Goal: Information Seeking & Learning: Learn about a topic

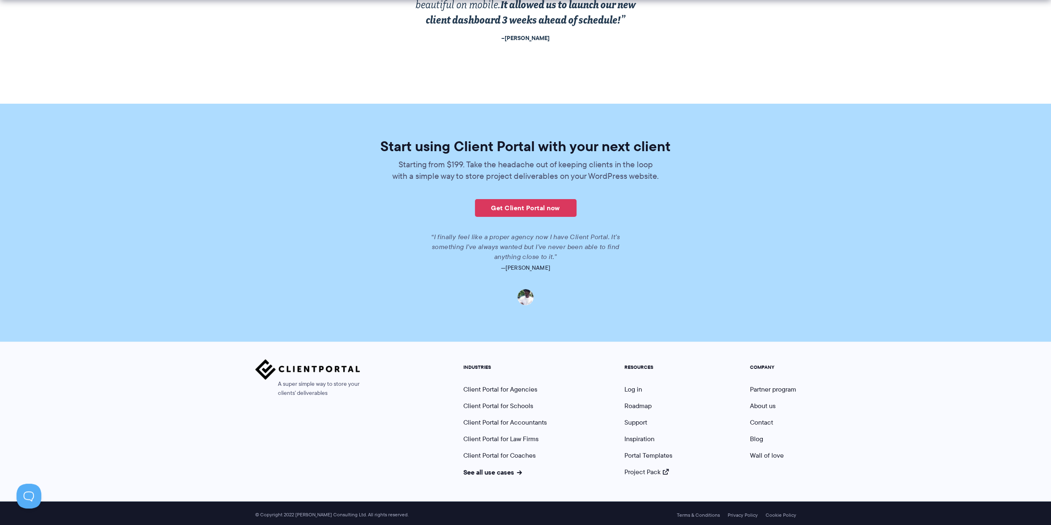
scroll to position [1703, 0]
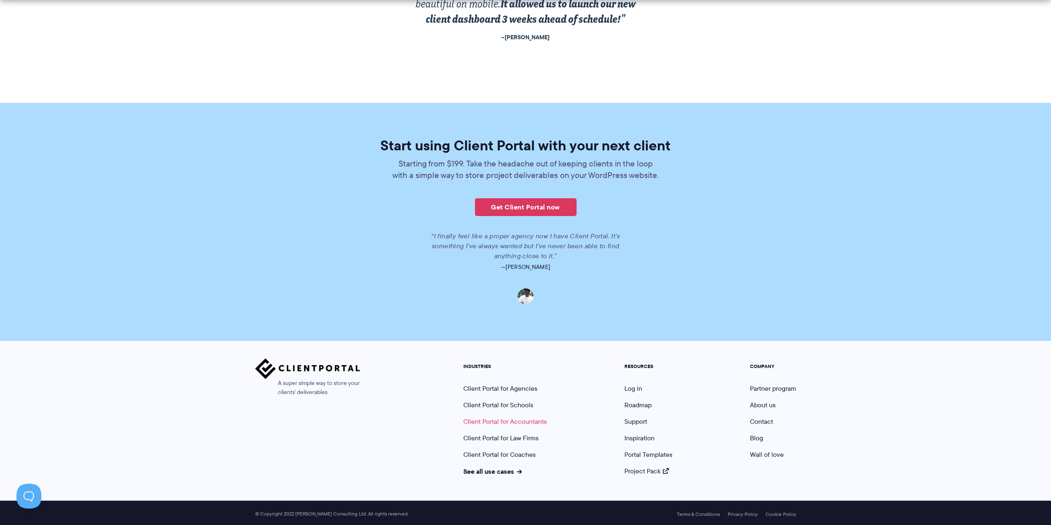
click at [515, 417] on link "Client Portal for Accountants" at bounding box center [504, 421] width 83 height 9
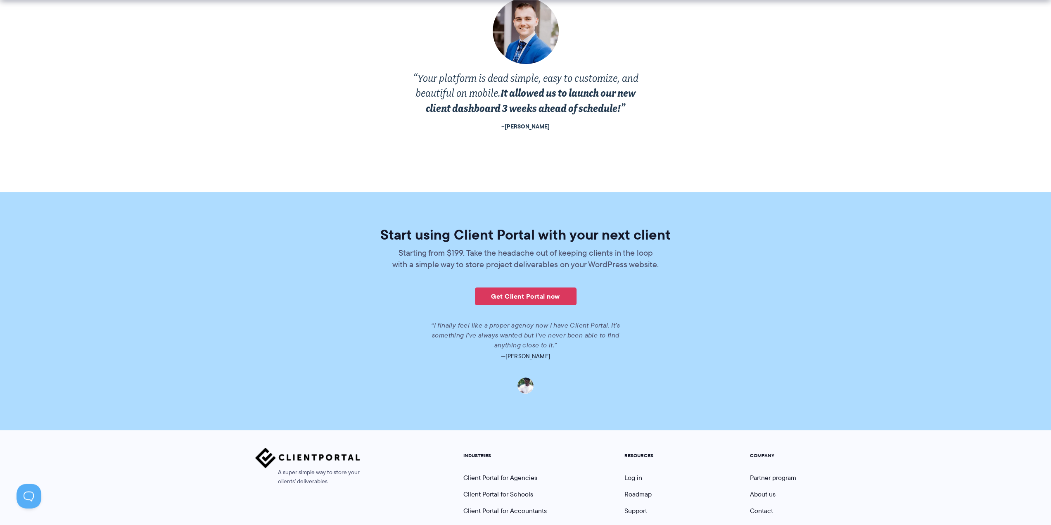
scroll to position [1703, 0]
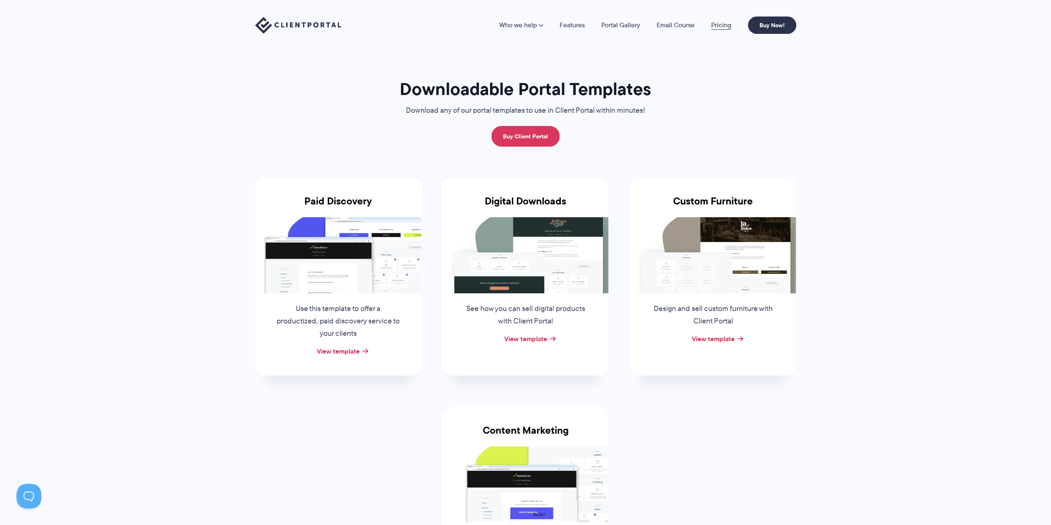
click at [723, 28] on link "Pricing" at bounding box center [721, 25] width 20 height 7
